Goal: Task Accomplishment & Management: Use online tool/utility

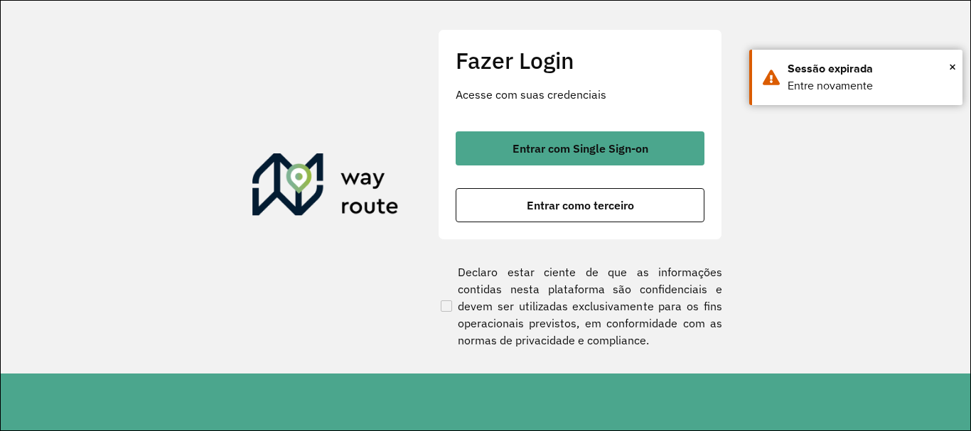
click at [570, 154] on span "Entrar com Single Sign-on" at bounding box center [580, 148] width 136 height 11
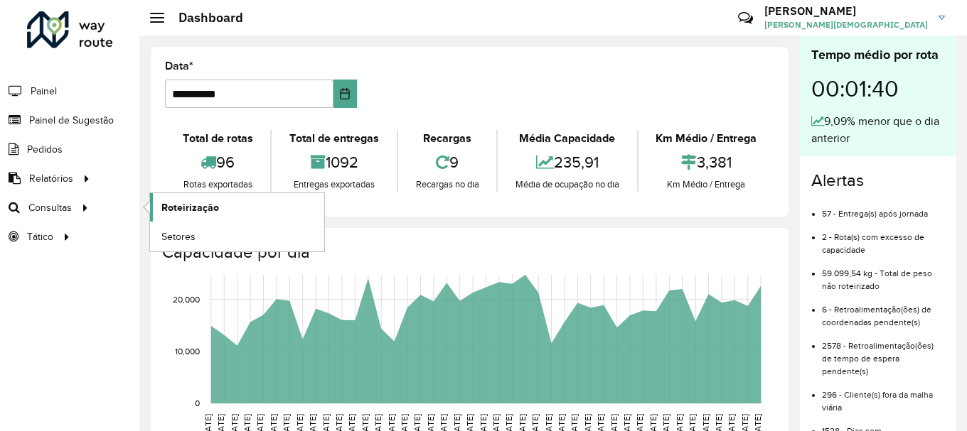
click at [161, 204] on link "Roteirização" at bounding box center [237, 207] width 174 height 28
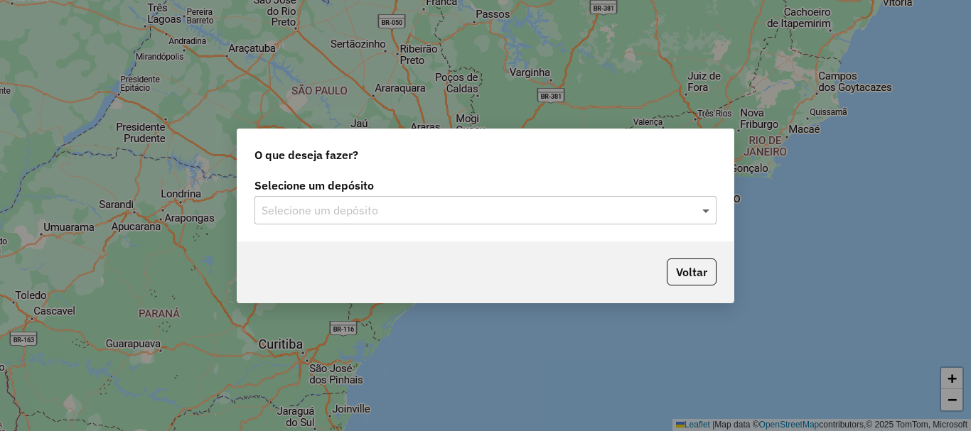
click at [712, 208] on span at bounding box center [708, 210] width 18 height 17
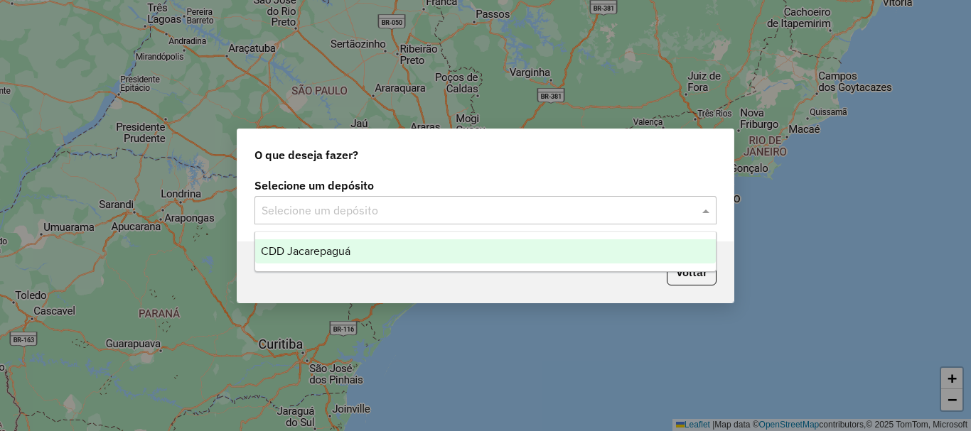
click at [365, 249] on div "CDD Jacarepaguá" at bounding box center [485, 252] width 461 height 24
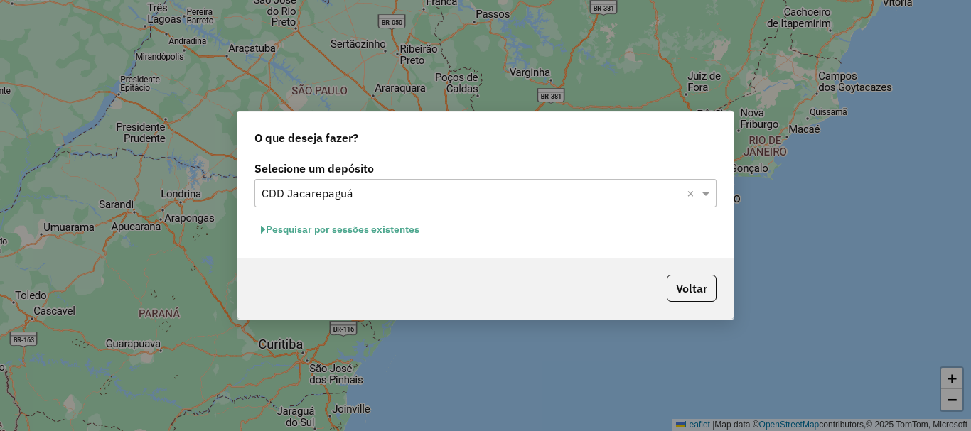
click at [376, 217] on div "Selecione um depósito Selecione um depósito × CDD Jacarepaguá × Pesquisar por s…" at bounding box center [485, 208] width 496 height 100
click at [378, 222] on button "Pesquisar por sessões existentes" at bounding box center [339, 230] width 171 height 22
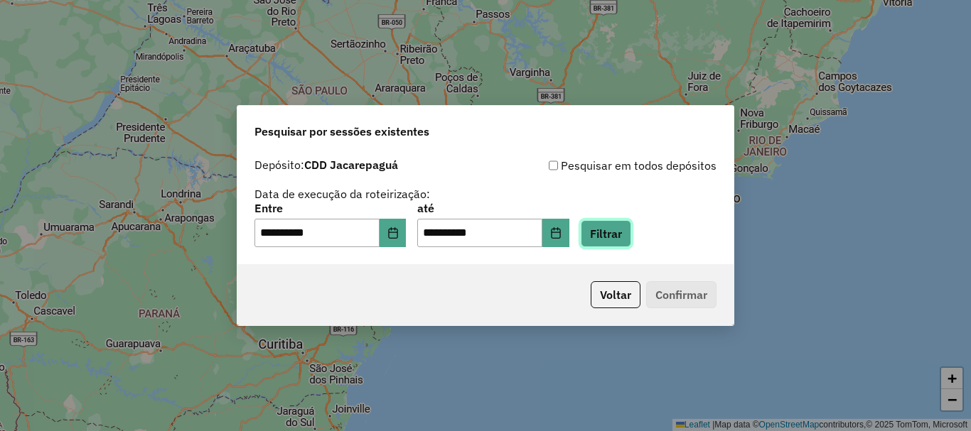
click at [631, 235] on button "Filtrar" at bounding box center [606, 233] width 50 height 27
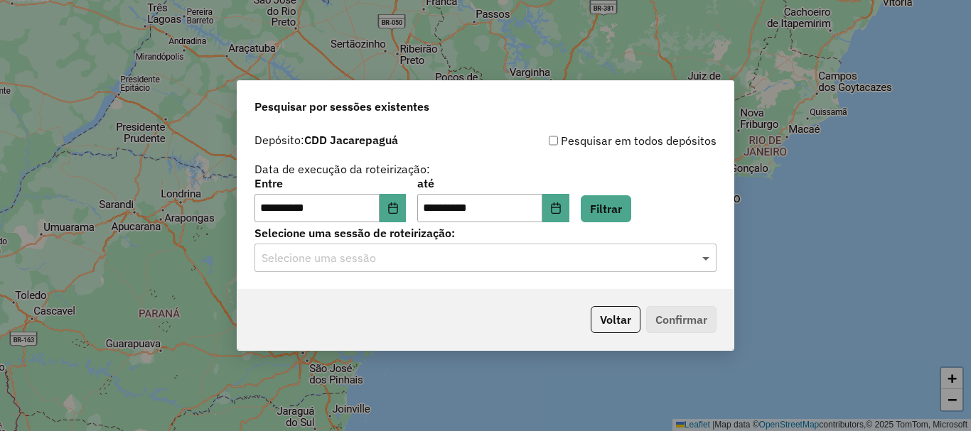
click at [704, 263] on span at bounding box center [708, 257] width 18 height 17
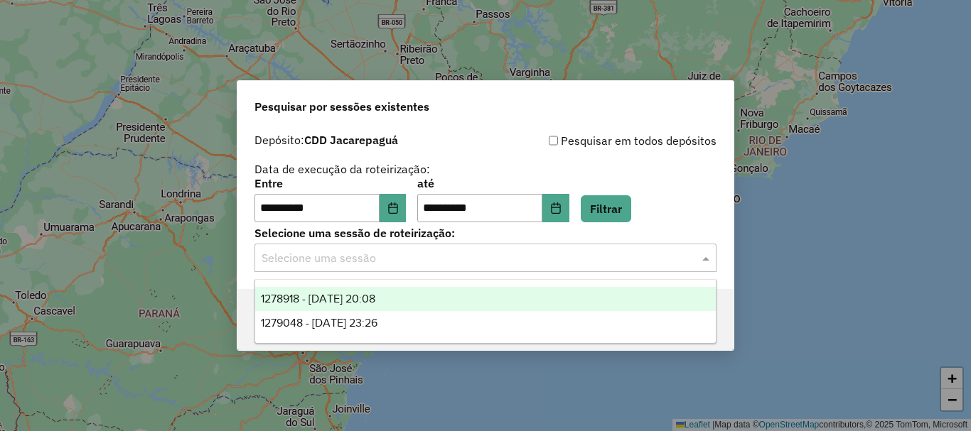
click at [375, 301] on span "1278918 - 19/09/2025 20:08" at bounding box center [318, 299] width 114 height 12
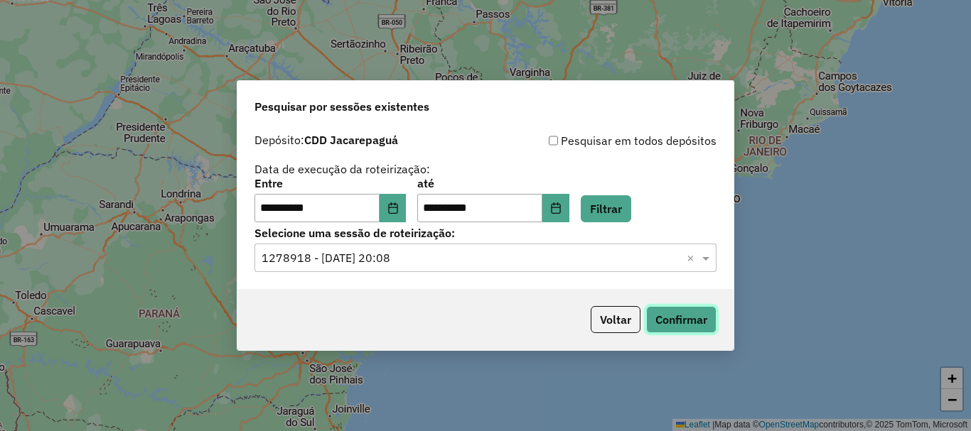
click at [672, 312] on button "Confirmar" at bounding box center [681, 319] width 70 height 27
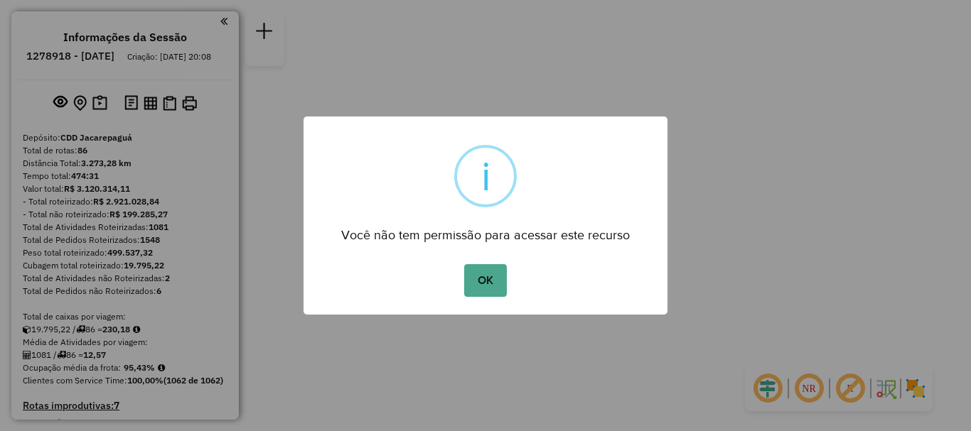
click at [464, 264] on button "OK" at bounding box center [485, 280] width 42 height 33
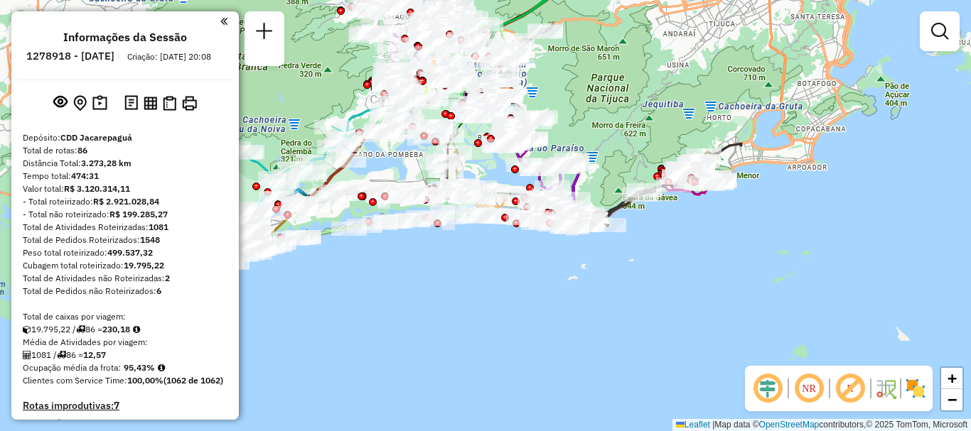
scroll to position [2531, 0]
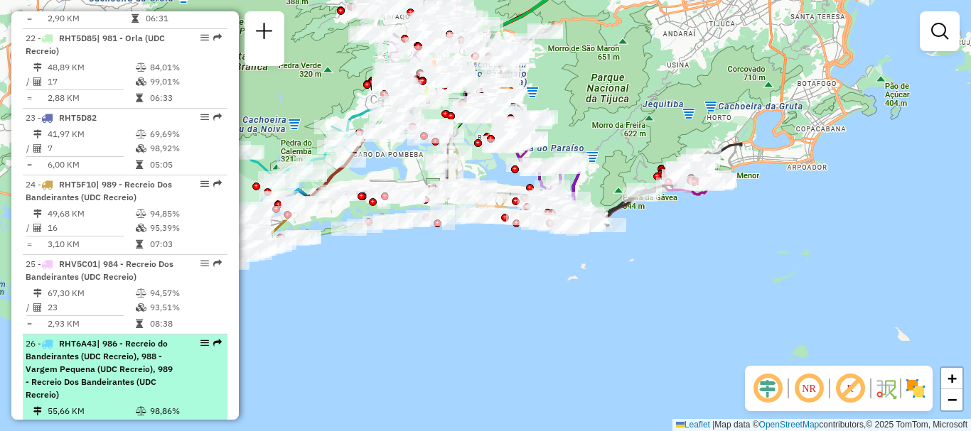
select select "**********"
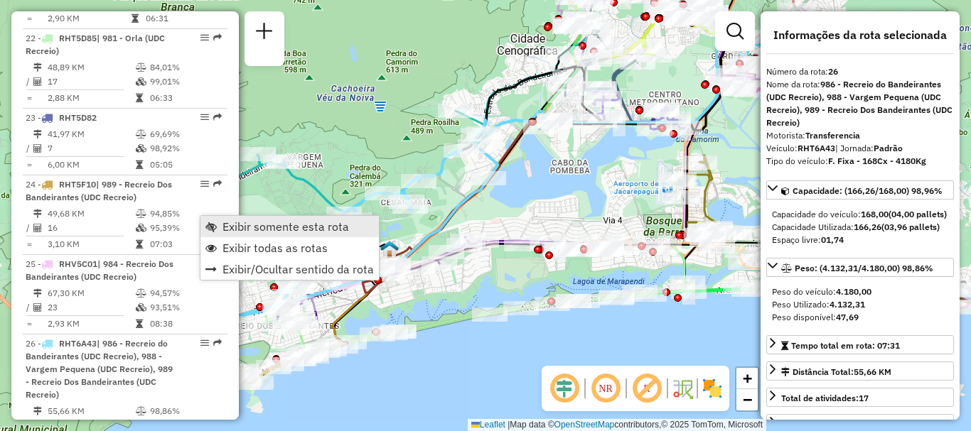
click at [222, 227] on span "Exibir somente esta rota" at bounding box center [285, 226] width 127 height 11
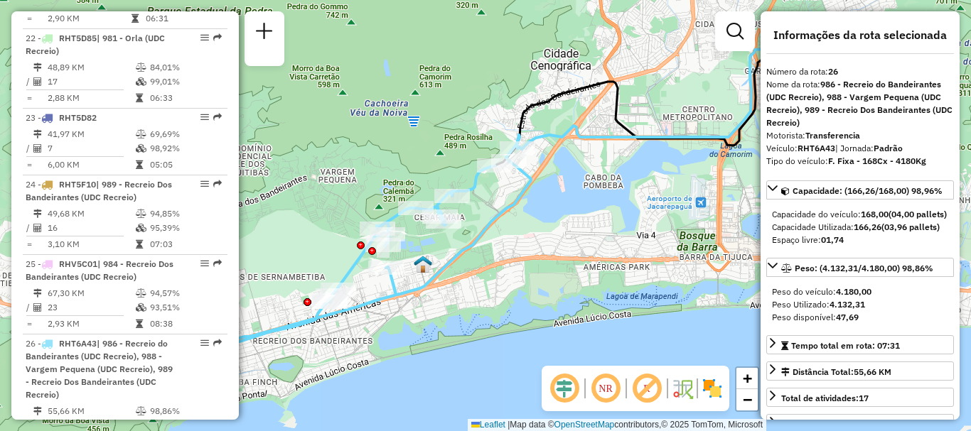
drag, startPoint x: 411, startPoint y: 241, endPoint x: 446, endPoint y: 256, distance: 37.9
click at [446, 256] on icon at bounding box center [362, 273] width 338 height 277
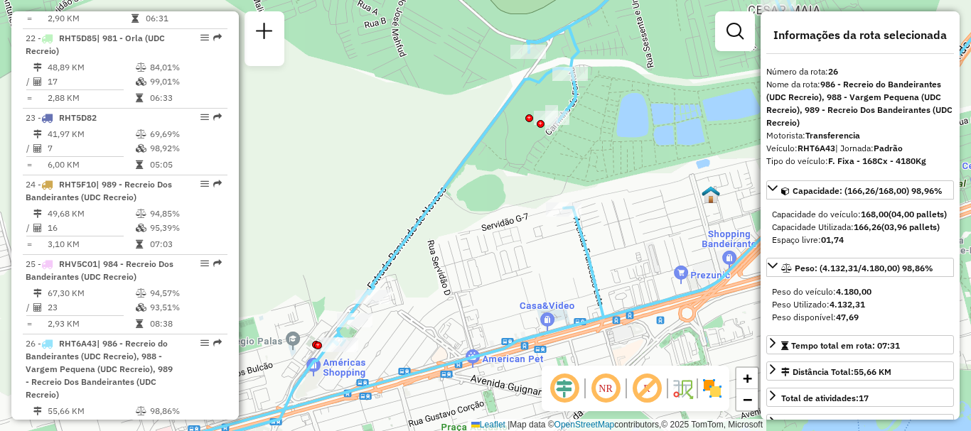
drag, startPoint x: 459, startPoint y: 181, endPoint x: 650, endPoint y: 148, distance: 194.1
click at [650, 148] on div "Janela de atendimento Grade de atendimento Capacidade Transportadoras Veículos …" at bounding box center [485, 215] width 971 height 431
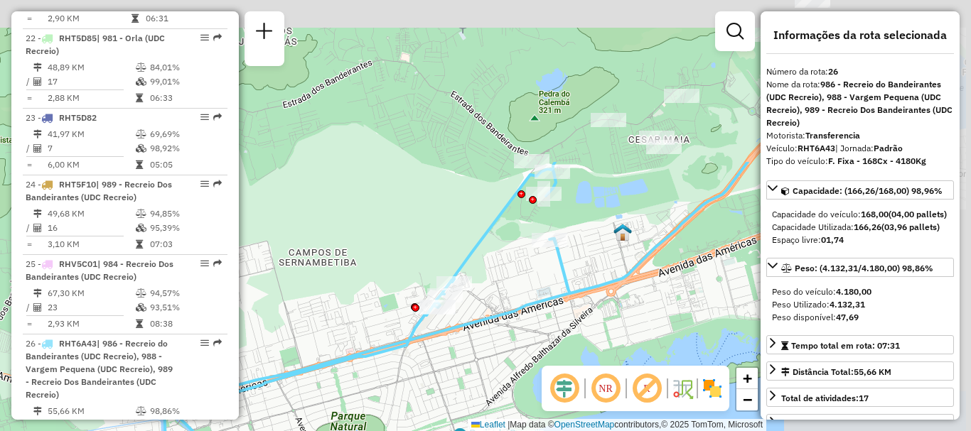
drag, startPoint x: 600, startPoint y: 193, endPoint x: 365, endPoint y: 378, distance: 299.1
click at [365, 378] on div "Janela de atendimento Grade de atendimento Capacidade Transportadoras Veículos …" at bounding box center [485, 215] width 971 height 431
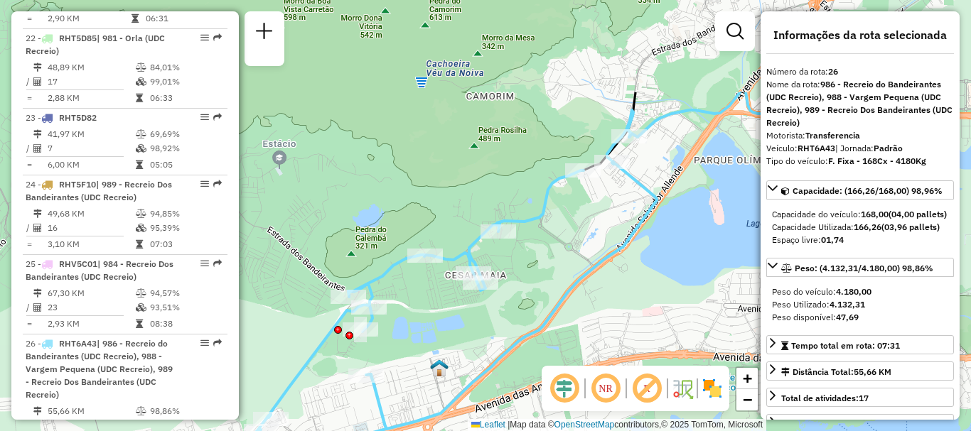
drag, startPoint x: 610, startPoint y: 197, endPoint x: 426, endPoint y: 333, distance: 228.2
click at [426, 333] on div "Janela de atendimento Grade de atendimento Capacidade Transportadoras Veículos …" at bounding box center [485, 215] width 971 height 431
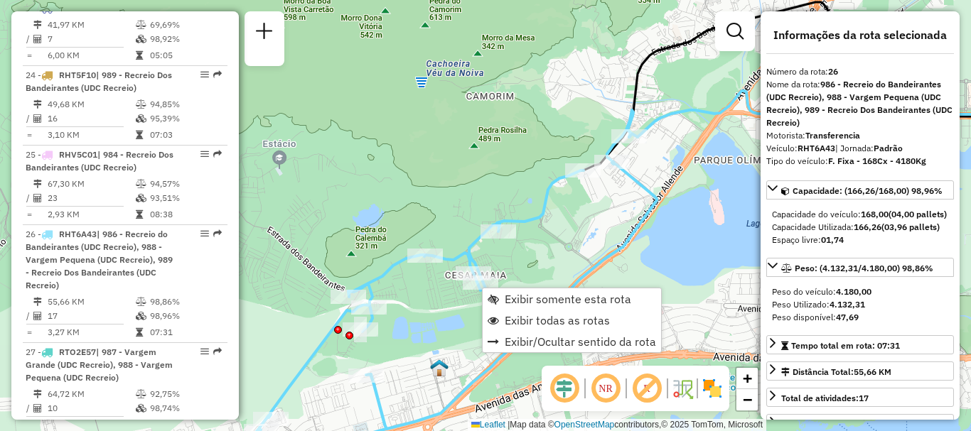
scroll to position [2727, 0]
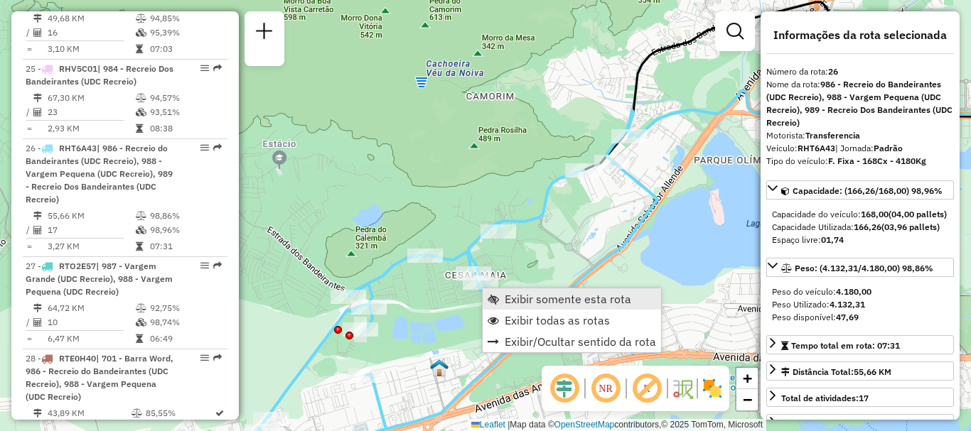
click at [521, 301] on span "Exibir somente esta rota" at bounding box center [568, 299] width 127 height 11
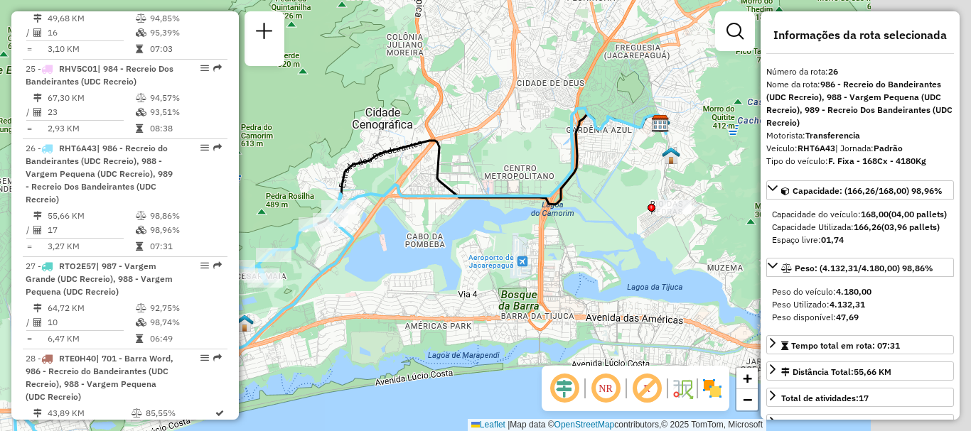
drag, startPoint x: 660, startPoint y: 188, endPoint x: 512, endPoint y: 259, distance: 164.4
click at [517, 262] on div "Janela de atendimento Grade de atendimento Capacidade Transportadoras Veículos …" at bounding box center [485, 215] width 971 height 431
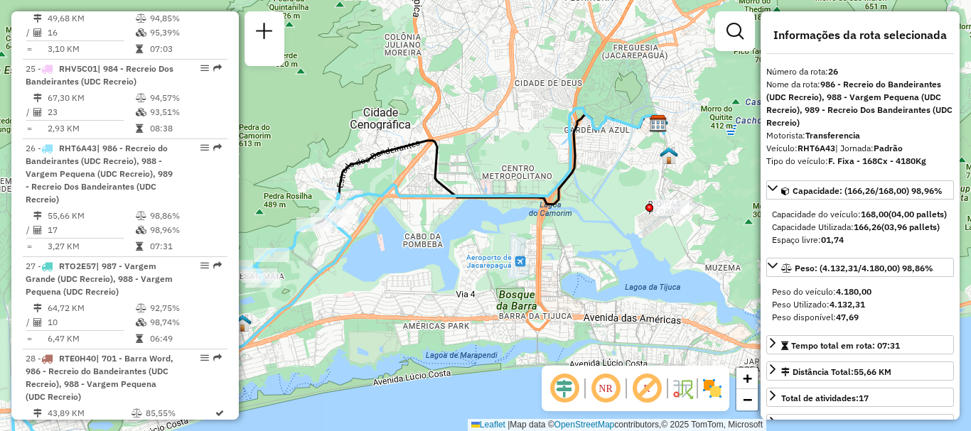
click at [612, 391] on em at bounding box center [606, 389] width 34 height 34
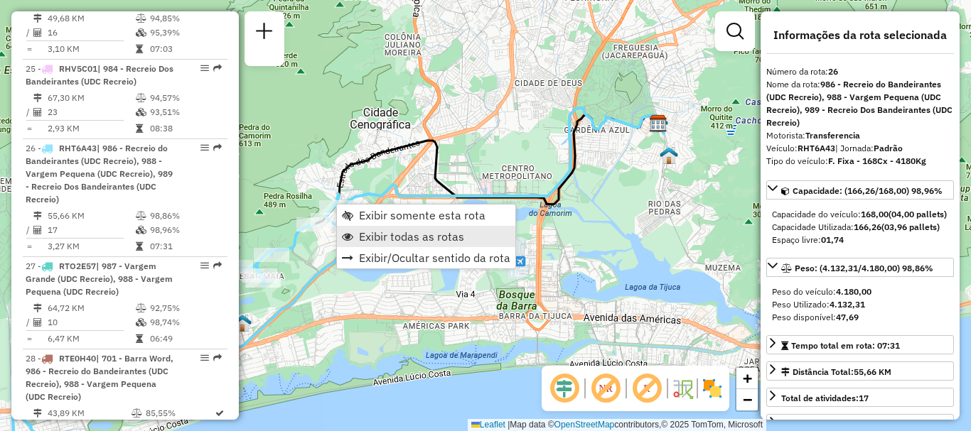
click at [381, 235] on span "Exibir todas as rotas" at bounding box center [411, 236] width 105 height 11
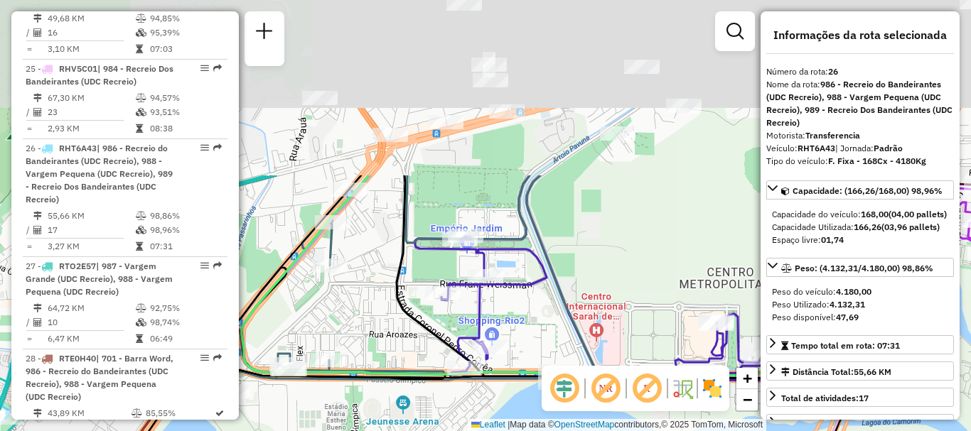
drag, startPoint x: 352, startPoint y: 109, endPoint x: 401, endPoint y: 333, distance: 228.5
click at [397, 335] on div "Janela de atendimento Grade de atendimento Capacidade Transportadoras Veículos …" at bounding box center [485, 215] width 971 height 431
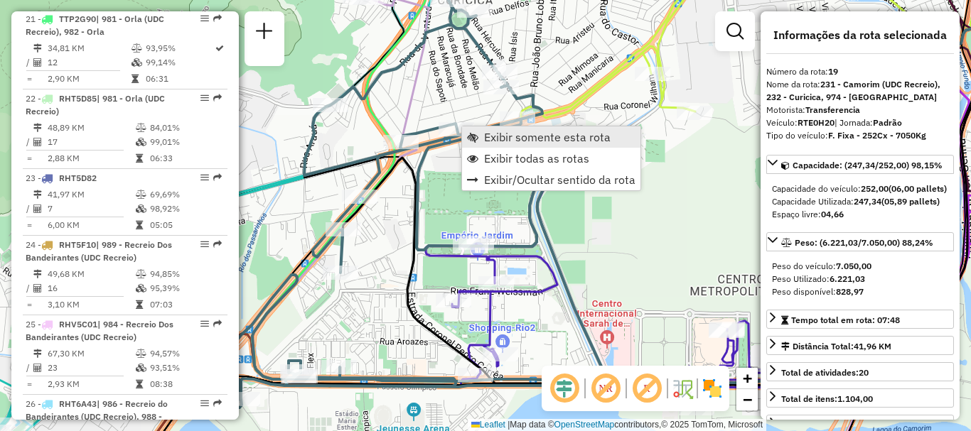
scroll to position [2157, 0]
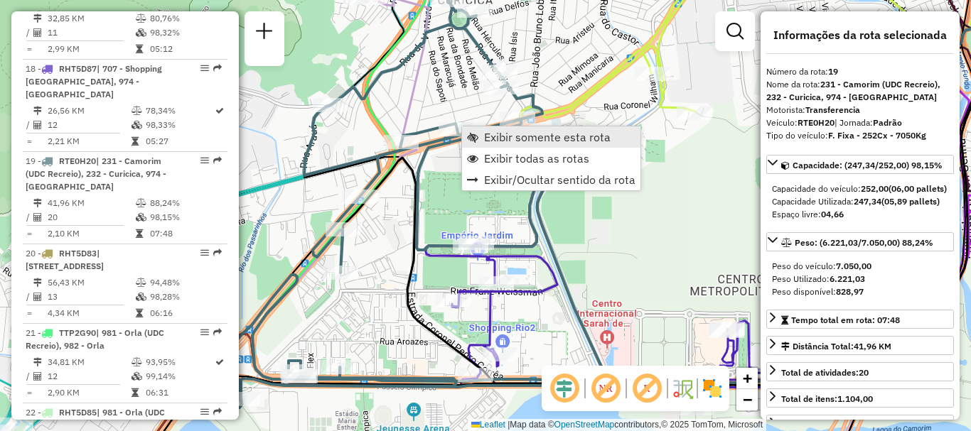
click at [483, 130] on link "Exibir somente esta rota" at bounding box center [551, 137] width 178 height 21
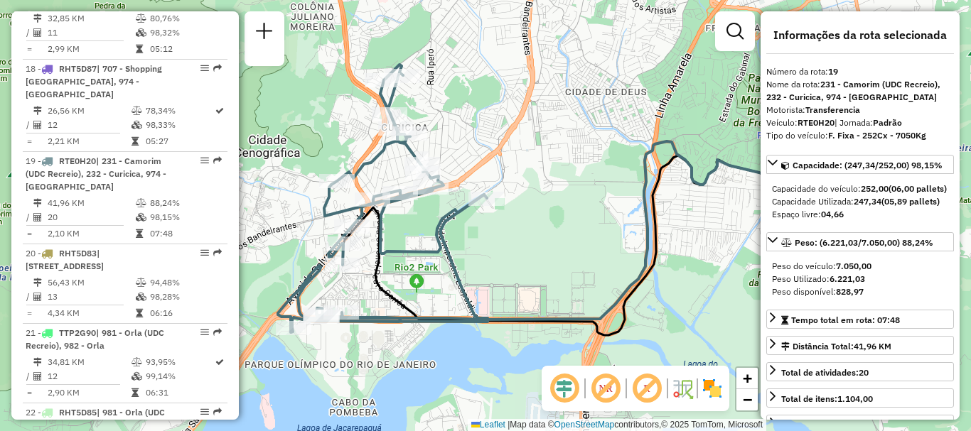
drag, startPoint x: 414, startPoint y: 146, endPoint x: 493, endPoint y: 129, distance: 80.9
click at [493, 129] on div "Janela de atendimento Grade de atendimento Capacidade Transportadoras Veículos …" at bounding box center [485, 215] width 971 height 431
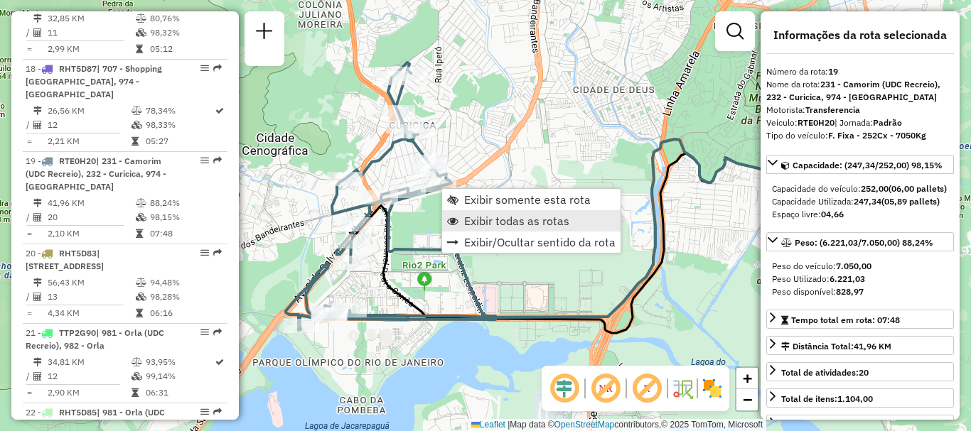
click at [518, 224] on span "Exibir todas as rotas" at bounding box center [516, 220] width 105 height 11
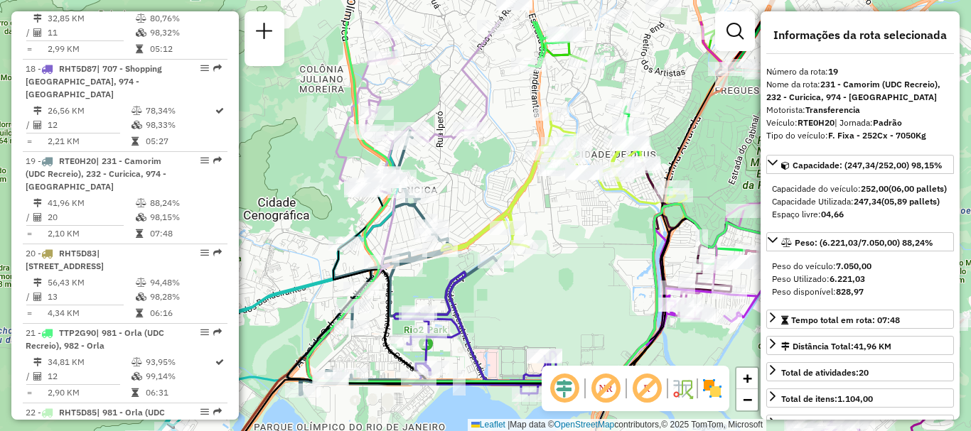
drag, startPoint x: 543, startPoint y: 222, endPoint x: 532, endPoint y: 281, distance: 59.4
click at [544, 289] on div "Janela de atendimento Grade de atendimento Capacidade Transportadoras Veículos …" at bounding box center [485, 215] width 971 height 431
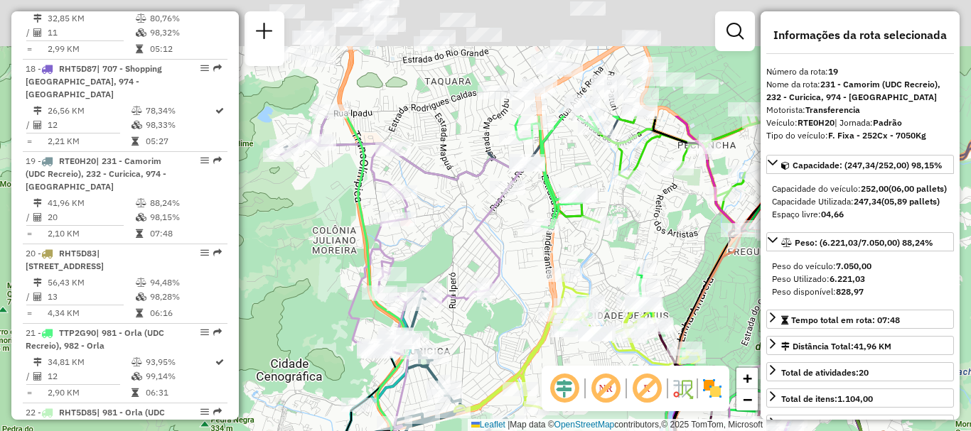
drag, startPoint x: 489, startPoint y: 167, endPoint x: 508, endPoint y: 331, distance: 164.5
click at [504, 332] on div "Janela de atendimento Grade de atendimento Capacidade Transportadoras Veículos …" at bounding box center [485, 215] width 971 height 431
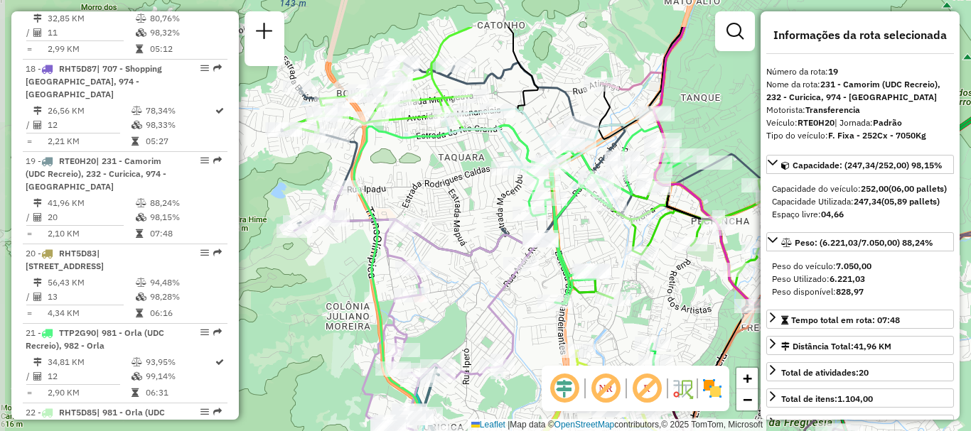
drag, startPoint x: 476, startPoint y: 178, endPoint x: 488, endPoint y: 220, distance: 43.6
click at [488, 220] on div "Janela de atendimento Grade de atendimento Capacidade Transportadoras Veículos …" at bounding box center [485, 215] width 971 height 431
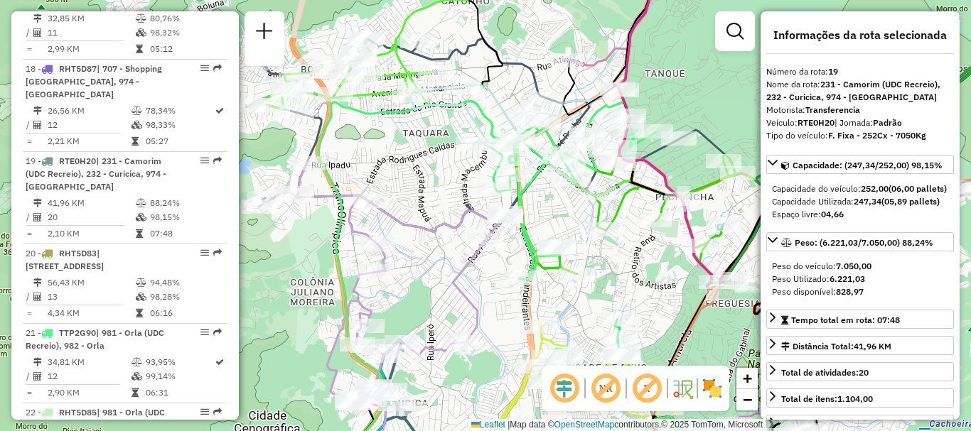
drag, startPoint x: 485, startPoint y: 268, endPoint x: 438, endPoint y: 236, distance: 56.8
click at [444, 240] on div "Janela de atendimento Grade de atendimento Capacidade Transportadoras Veículos …" at bounding box center [485, 215] width 971 height 431
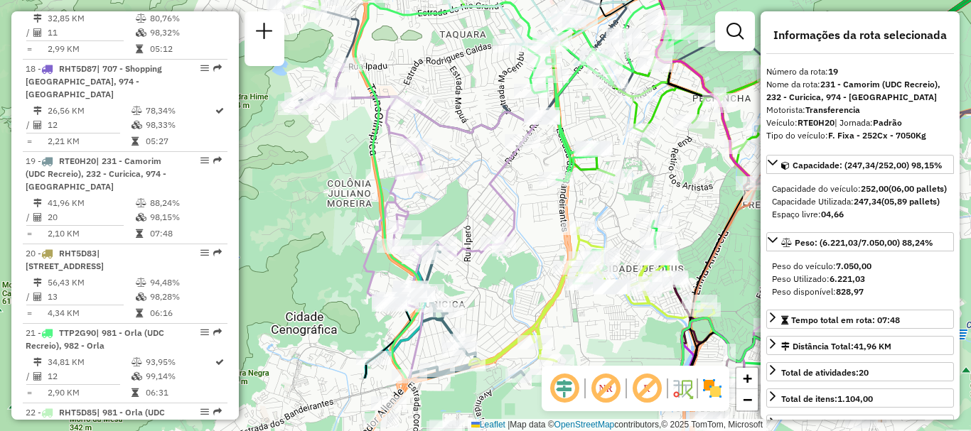
drag, startPoint x: 393, startPoint y: 294, endPoint x: 426, endPoint y: 185, distance: 113.8
click at [426, 185] on div "Janela de atendimento Grade de atendimento Capacidade Transportadoras Veículos …" at bounding box center [485, 215] width 971 height 431
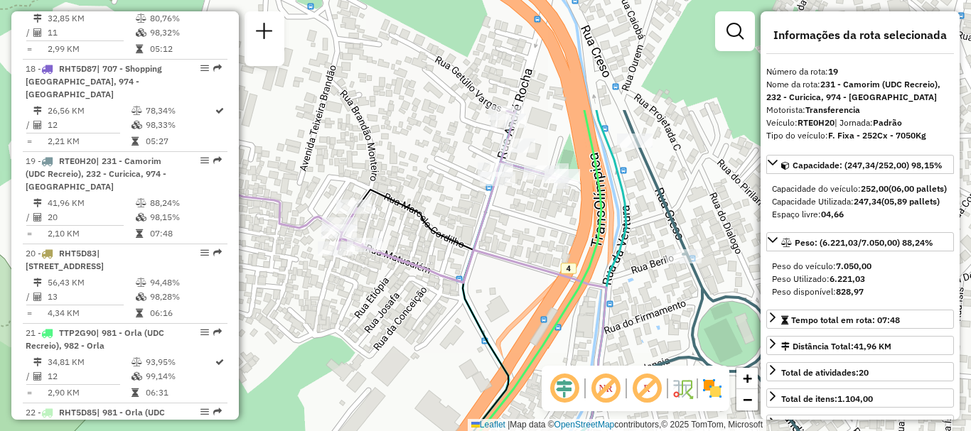
drag, startPoint x: 479, startPoint y: 193, endPoint x: 387, endPoint y: 346, distance: 178.6
click at [387, 346] on div "Janela de atendimento Grade de atendimento Capacidade Transportadoras Veículos …" at bounding box center [485, 215] width 971 height 431
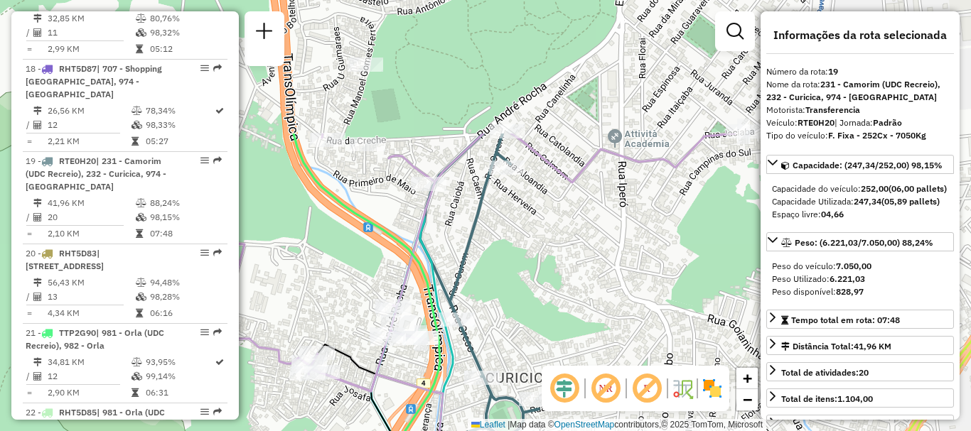
drag, startPoint x: 380, startPoint y: 112, endPoint x: 329, endPoint y: 289, distance: 184.0
click at [329, 289] on div "Janela de atendimento Grade de atendimento Capacidade Transportadoras Veículos …" at bounding box center [485, 215] width 971 height 431
click at [674, 239] on div "Janela de atendimento Grade de atendimento Capacidade Transportadoras Veículos …" at bounding box center [485, 215] width 971 height 431
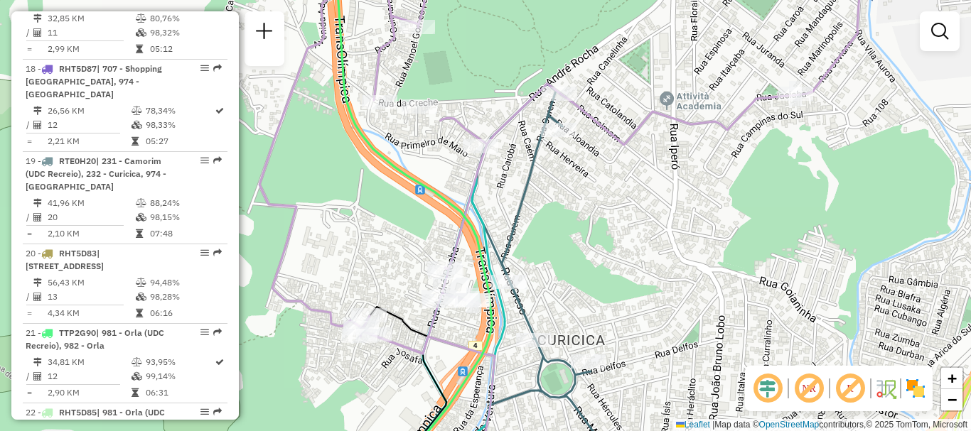
drag, startPoint x: 667, startPoint y: 260, endPoint x: 718, endPoint y: 219, distance: 65.7
click at [718, 219] on div "Janela de atendimento Grade de atendimento Capacidade Transportadoras Veículos …" at bounding box center [485, 215] width 971 height 431
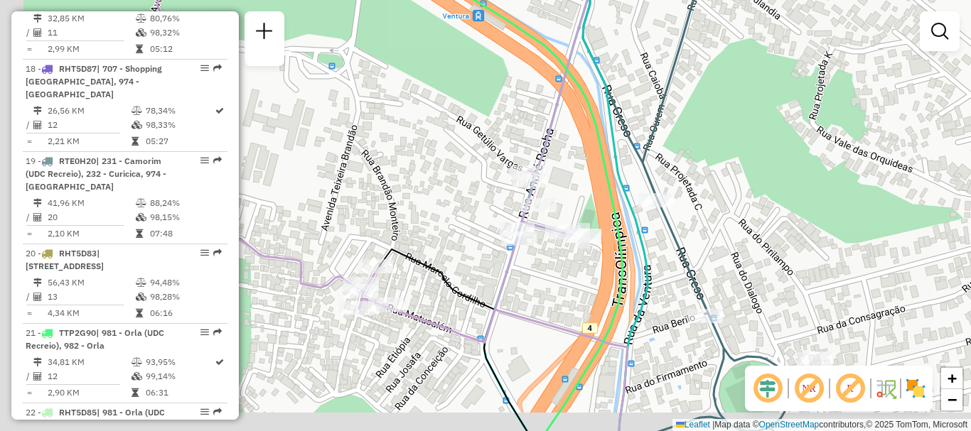
drag, startPoint x: 449, startPoint y: 338, endPoint x: 542, endPoint y: 301, distance: 100.8
click at [544, 308] on icon at bounding box center [505, 377] width 245 height 146
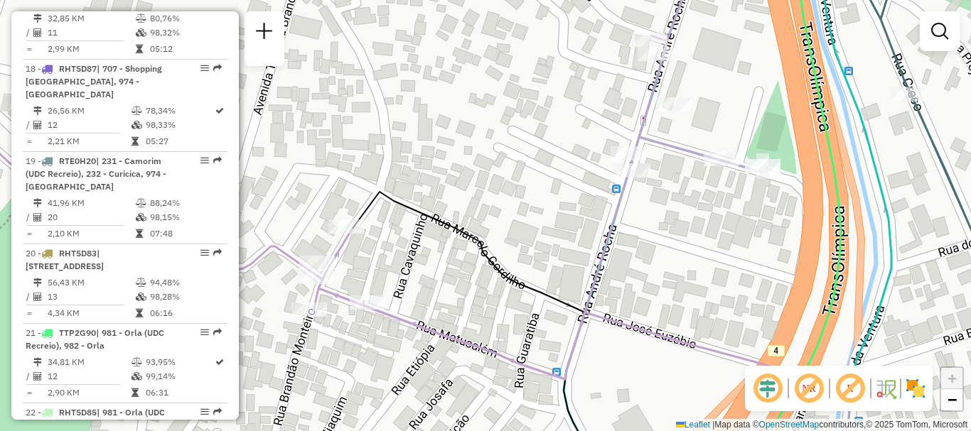
drag, startPoint x: 422, startPoint y: 300, endPoint x: 422, endPoint y: 360, distance: 59.7
click at [422, 360] on div "Janela de atendimento Grade de atendimento Capacidade Transportadoras Veículos …" at bounding box center [485, 215] width 971 height 431
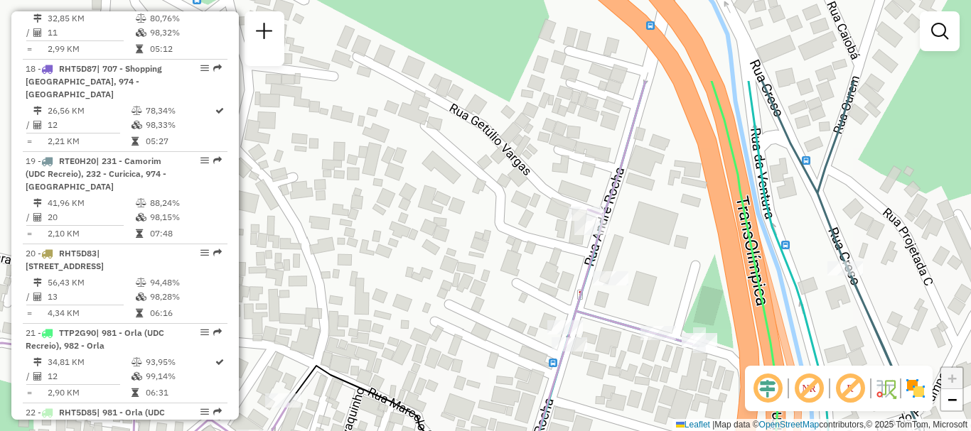
drag, startPoint x: 649, startPoint y: 250, endPoint x: 633, endPoint y: 375, distance: 125.4
click at [633, 375] on div "Janela de atendimento Grade de atendimento Capacidade Transportadoras Veículos …" at bounding box center [485, 215] width 971 height 431
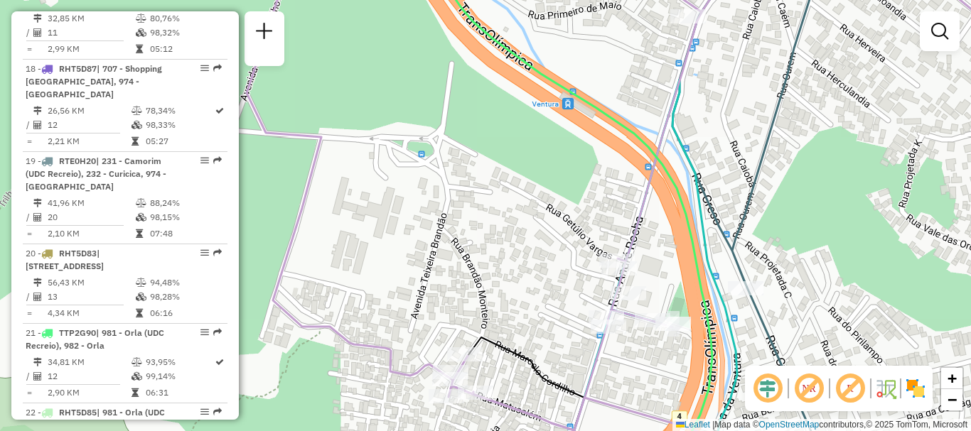
drag, startPoint x: 643, startPoint y: 367, endPoint x: 624, endPoint y: 358, distance: 21.3
click at [628, 360] on div "Janela de atendimento Grade de atendimento Capacidade Transportadoras Veículos …" at bounding box center [485, 215] width 971 height 431
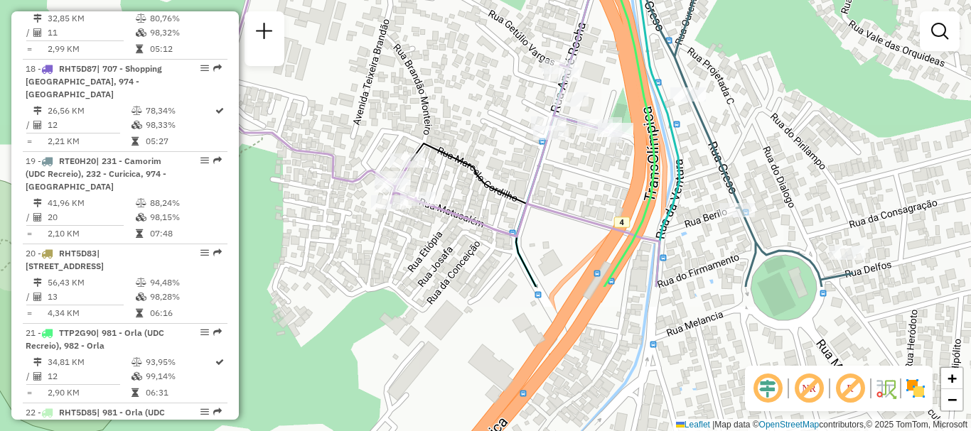
drag, startPoint x: 601, startPoint y: 378, endPoint x: 517, endPoint y: 196, distance: 200.7
click at [566, 198] on div "Janela de atendimento Grade de atendimento Capacidade Transportadoras Veículos …" at bounding box center [485, 215] width 971 height 431
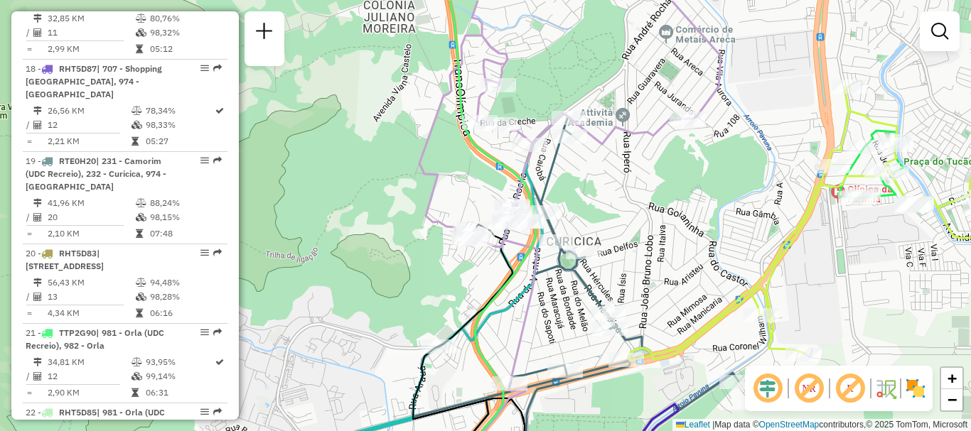
drag, startPoint x: 557, startPoint y: 129, endPoint x: 555, endPoint y: 193, distance: 64.0
click at [560, 192] on icon at bounding box center [576, 316] width 326 height 404
